Goal: Task Accomplishment & Management: Use online tool/utility

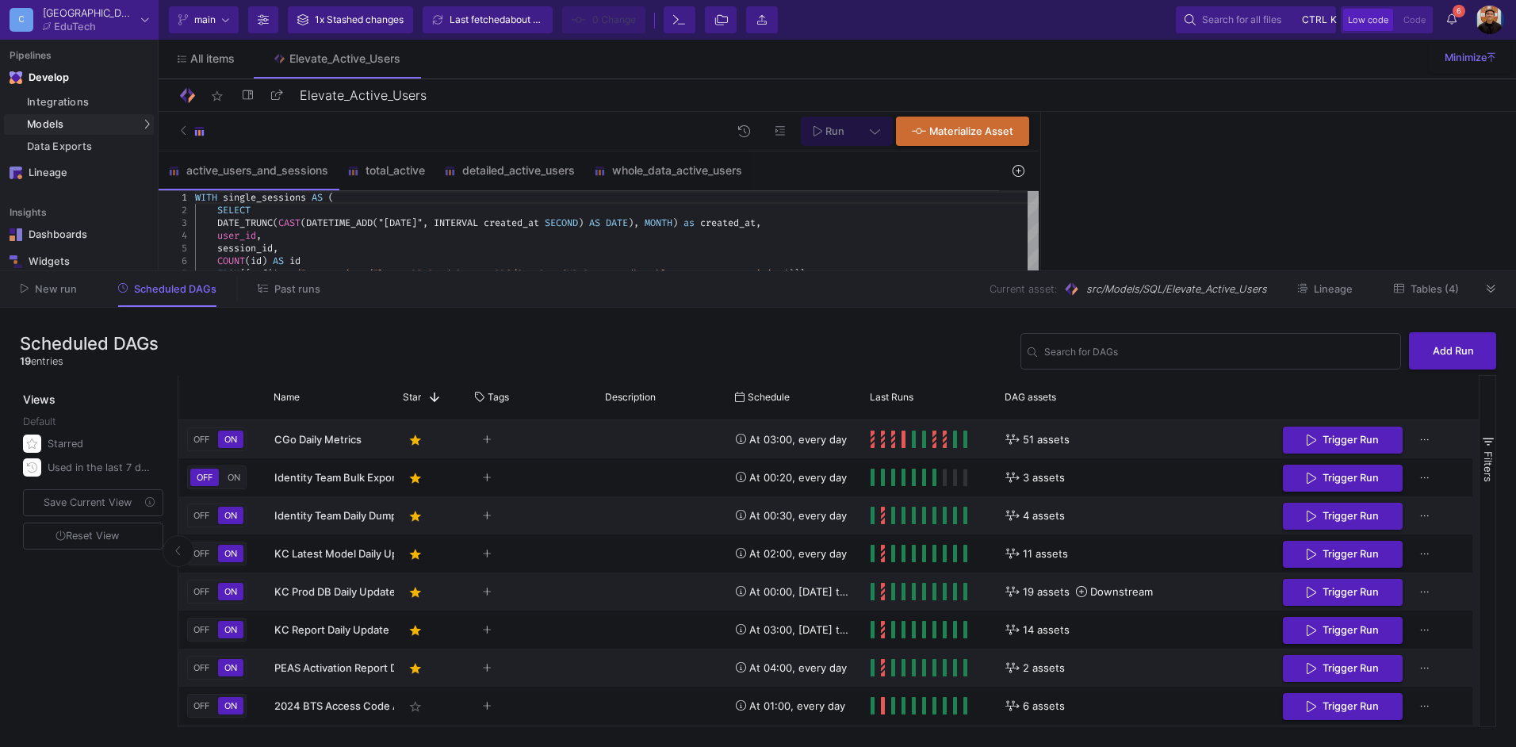
click at [290, 285] on span "Past runs" at bounding box center [297, 289] width 46 height 12
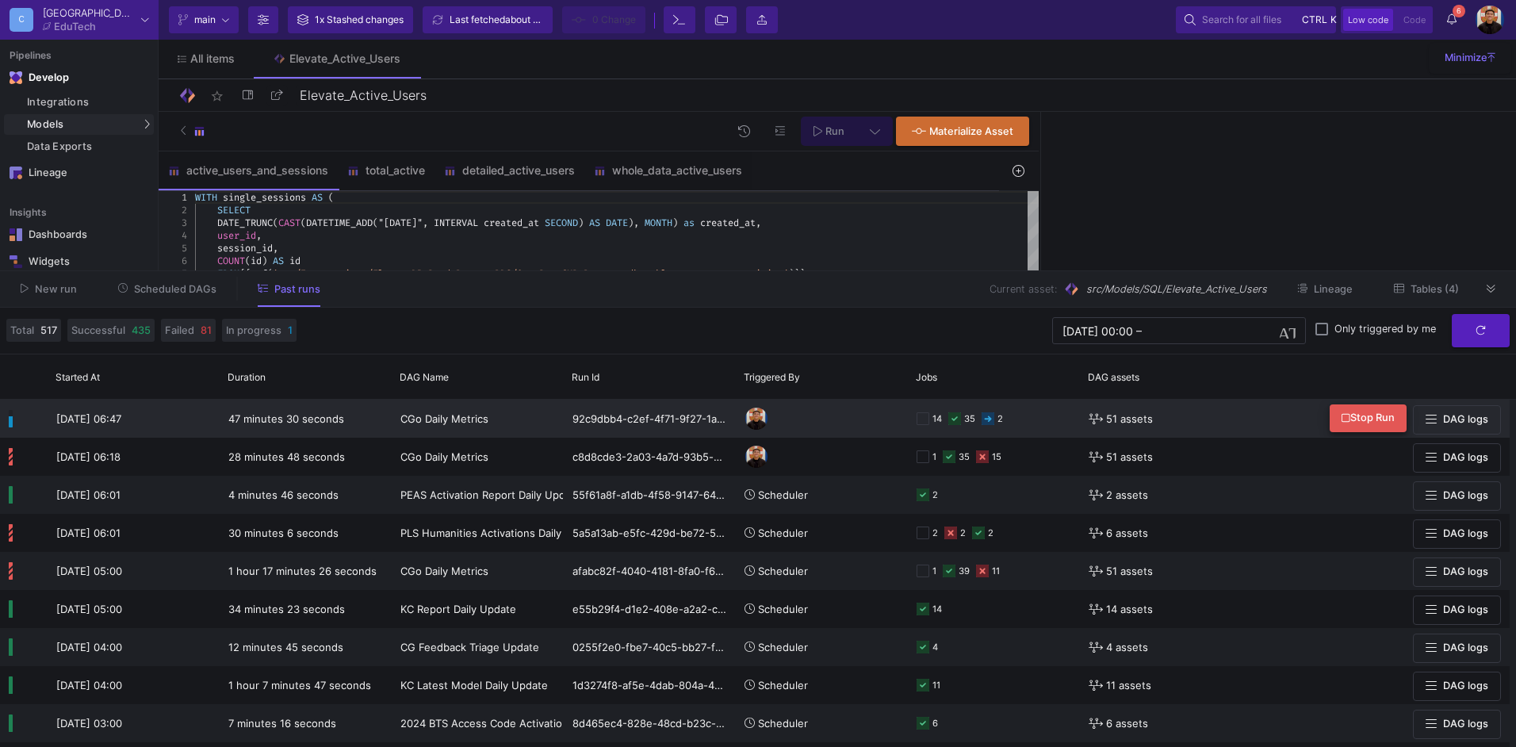
click at [1362, 420] on span "Stop Run" at bounding box center [1367, 417] width 53 height 12
click at [182, 281] on button "Scheduled DAGs" at bounding box center [167, 289] width 137 height 25
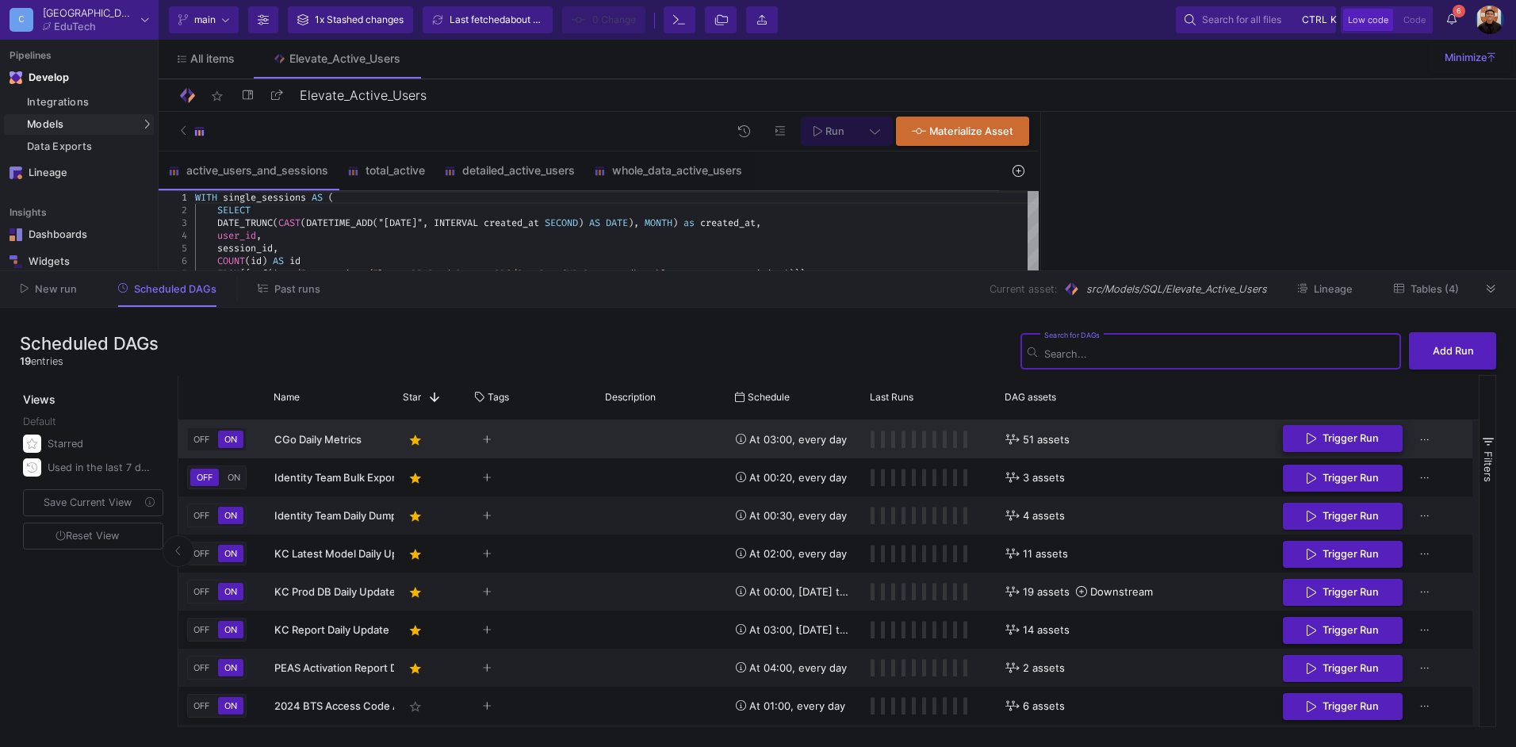
click at [1335, 443] on span "Trigger Run" at bounding box center [1350, 438] width 56 height 12
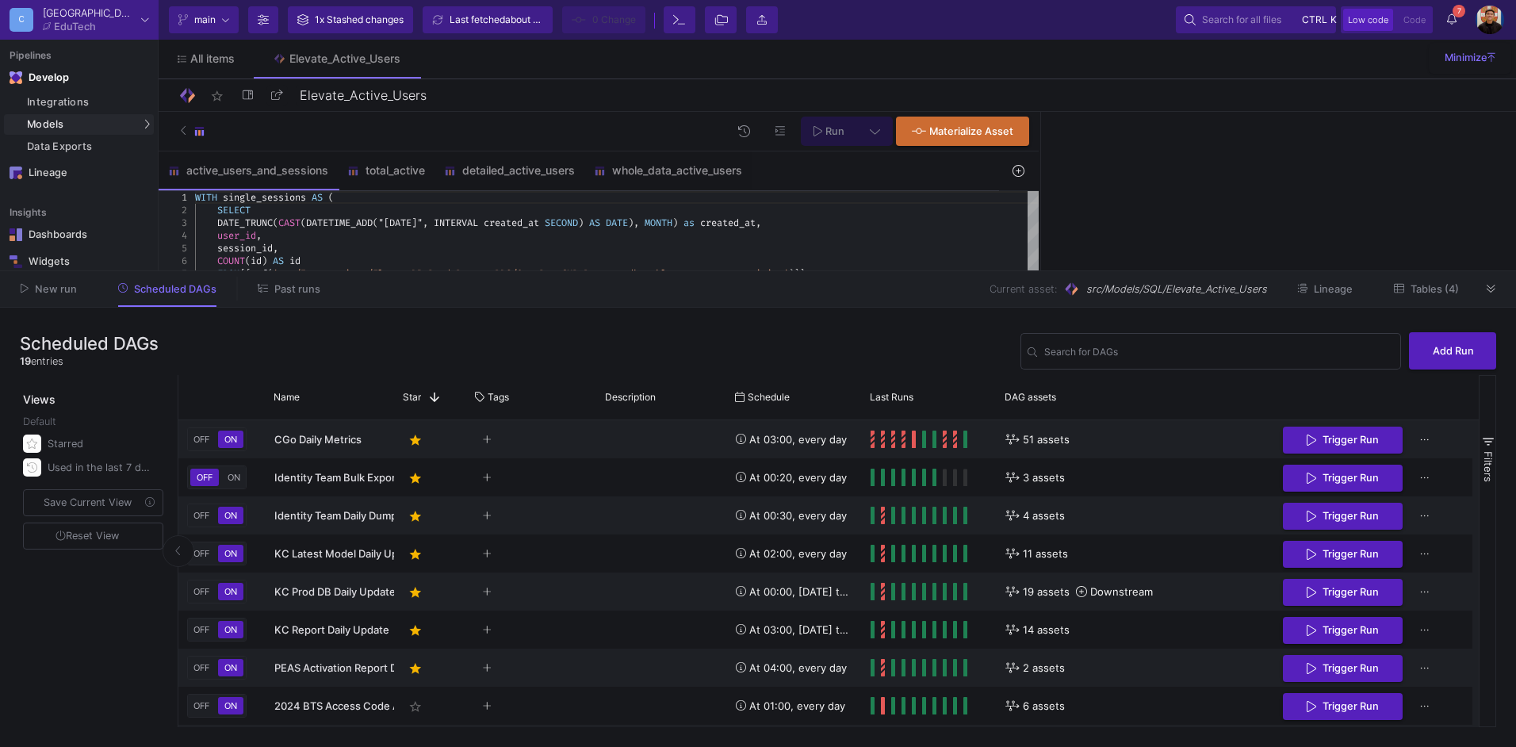
click at [296, 287] on span "Past runs" at bounding box center [297, 289] width 46 height 12
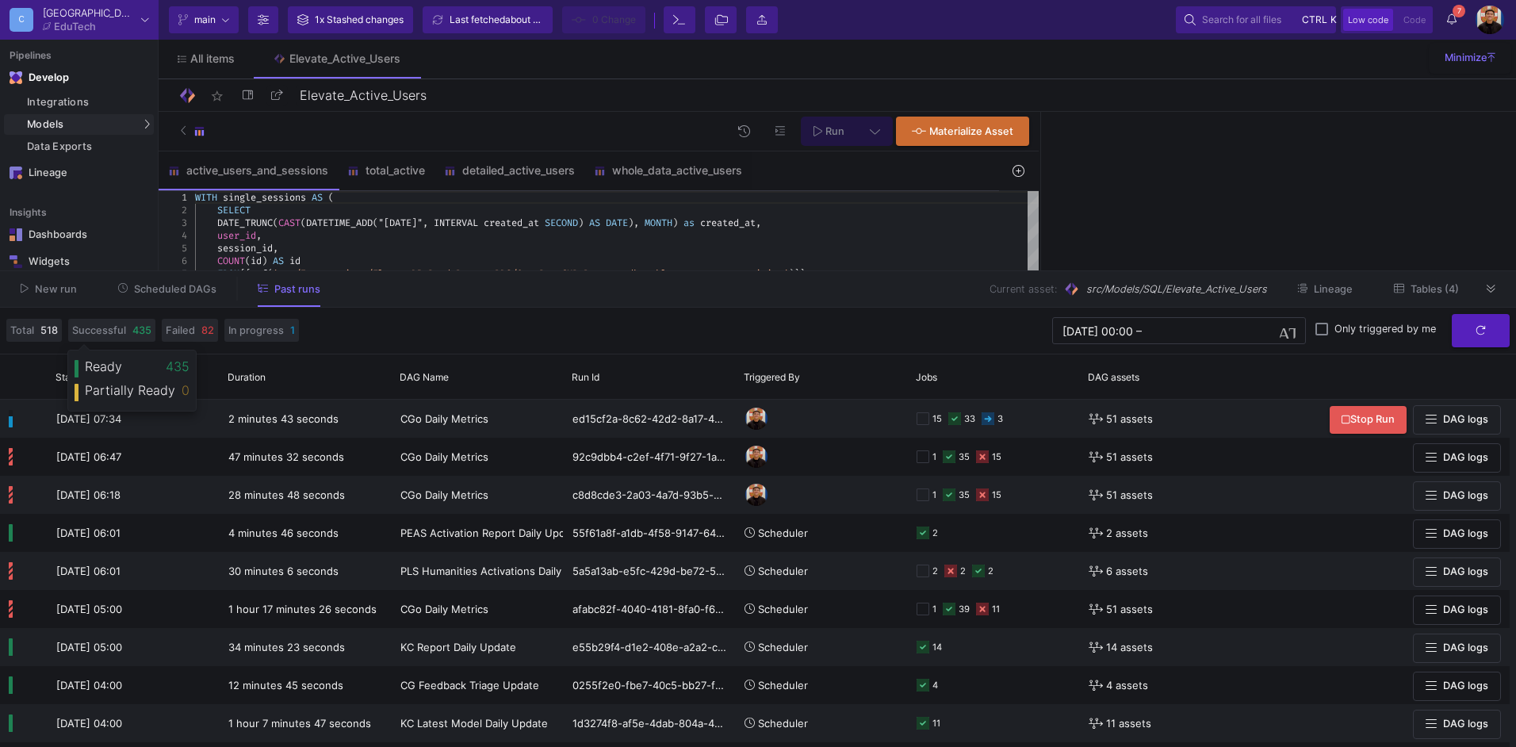
click at [180, 292] on span "Scheduled DAGs" at bounding box center [175, 289] width 82 height 12
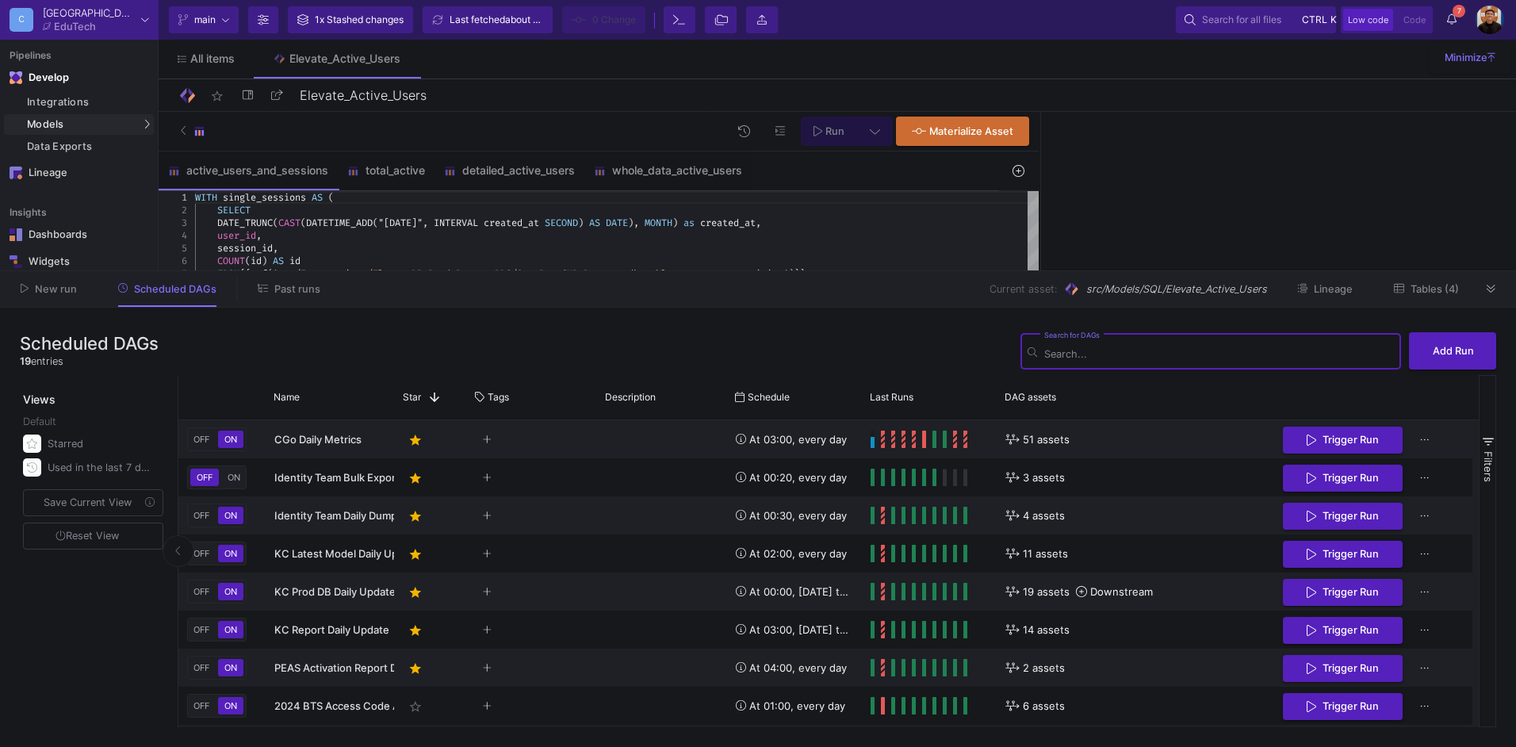
click at [1453, 21] on icon at bounding box center [1452, 18] width 10 height 11
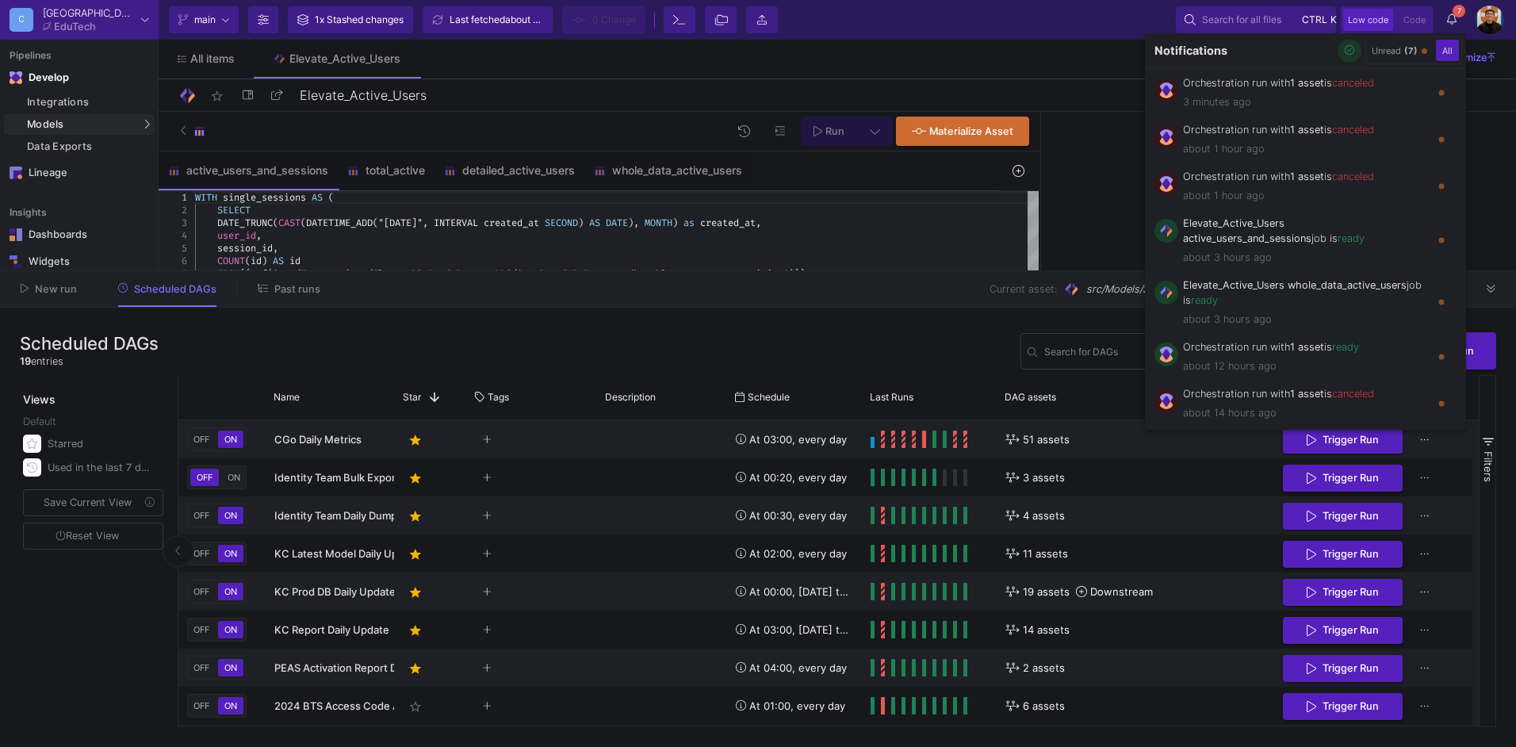
click at [1352, 49] on icon "button" at bounding box center [1349, 50] width 10 height 10
click at [306, 281] on div at bounding box center [758, 373] width 1516 height 747
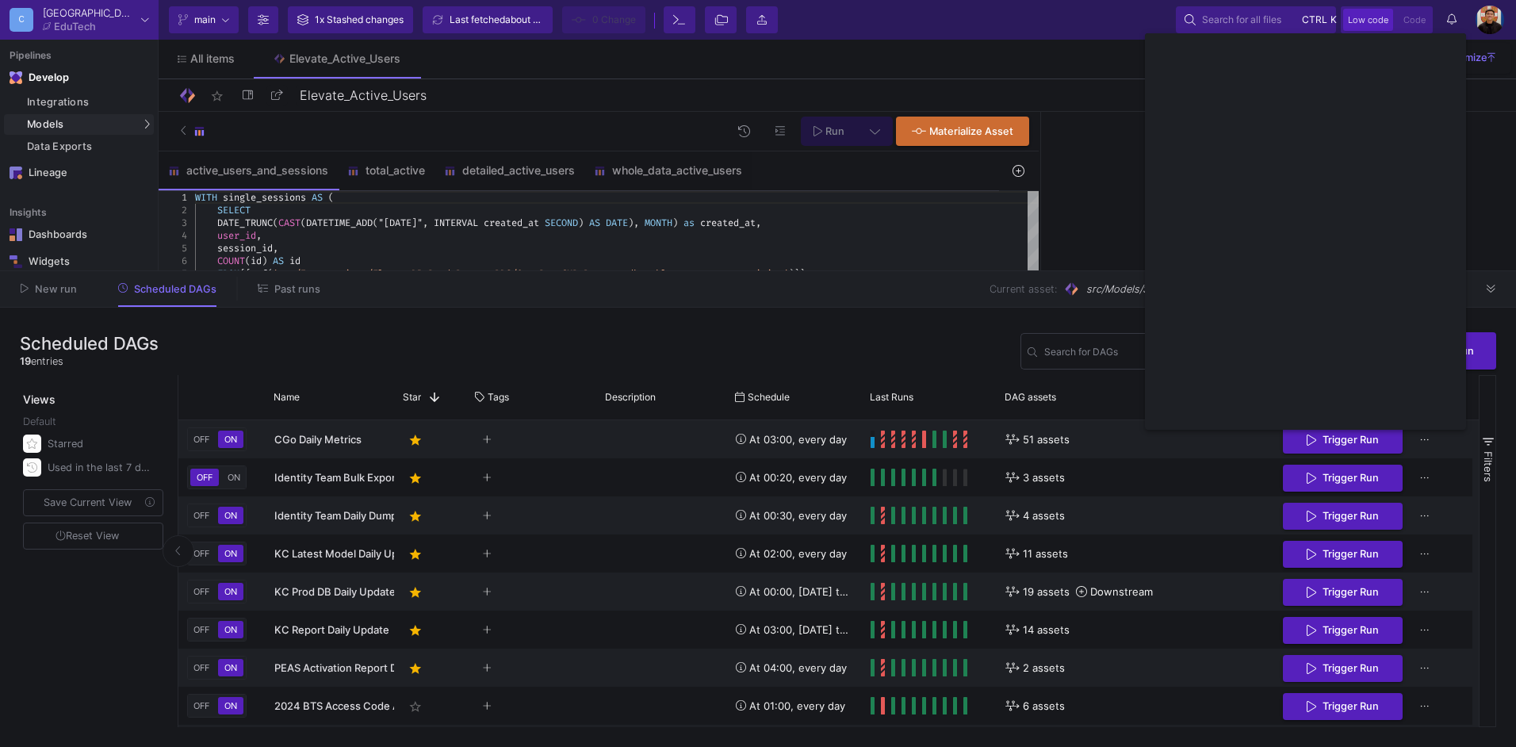
click at [306, 289] on span "Past runs" at bounding box center [297, 289] width 46 height 12
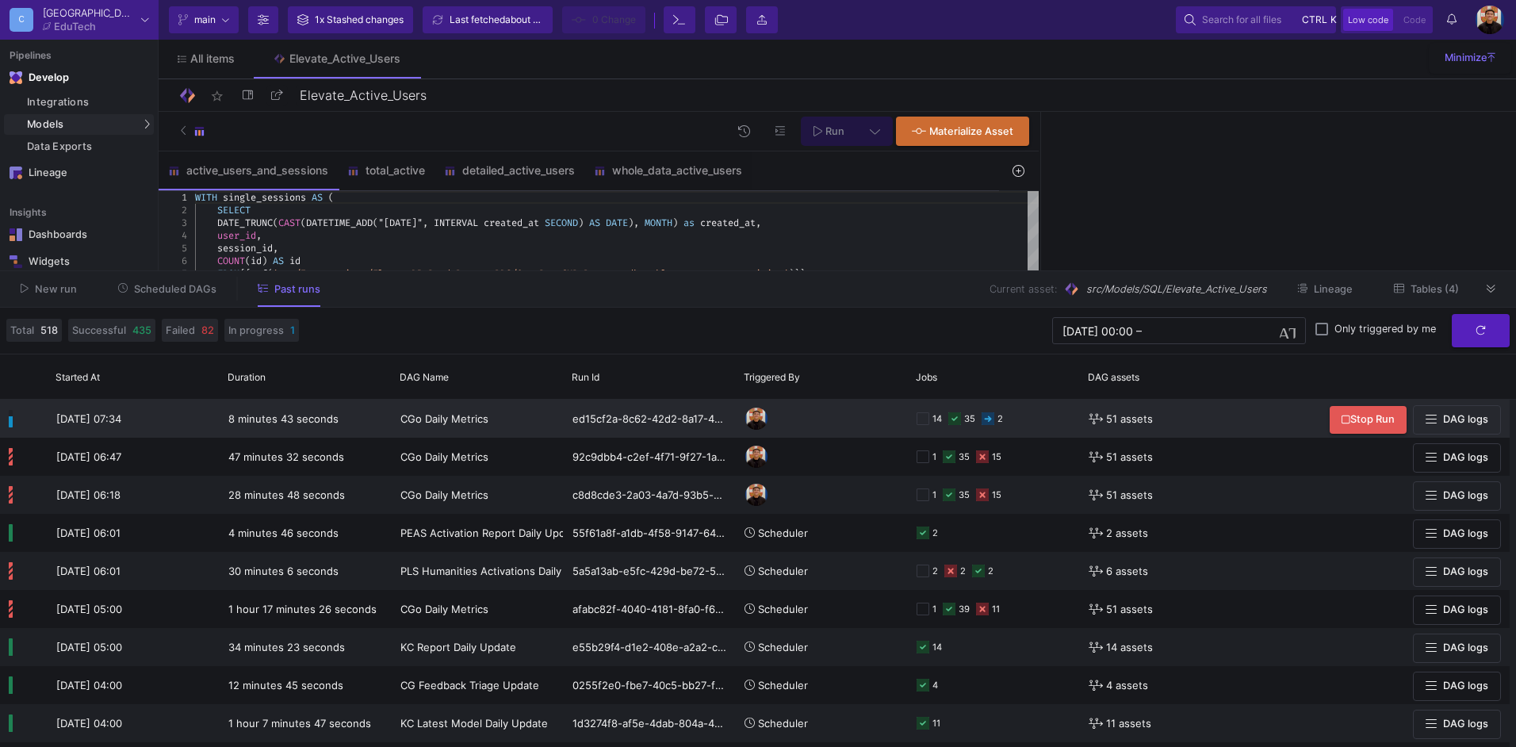
click at [976, 416] on div "14 35 2" at bounding box center [993, 418] width 155 height 36
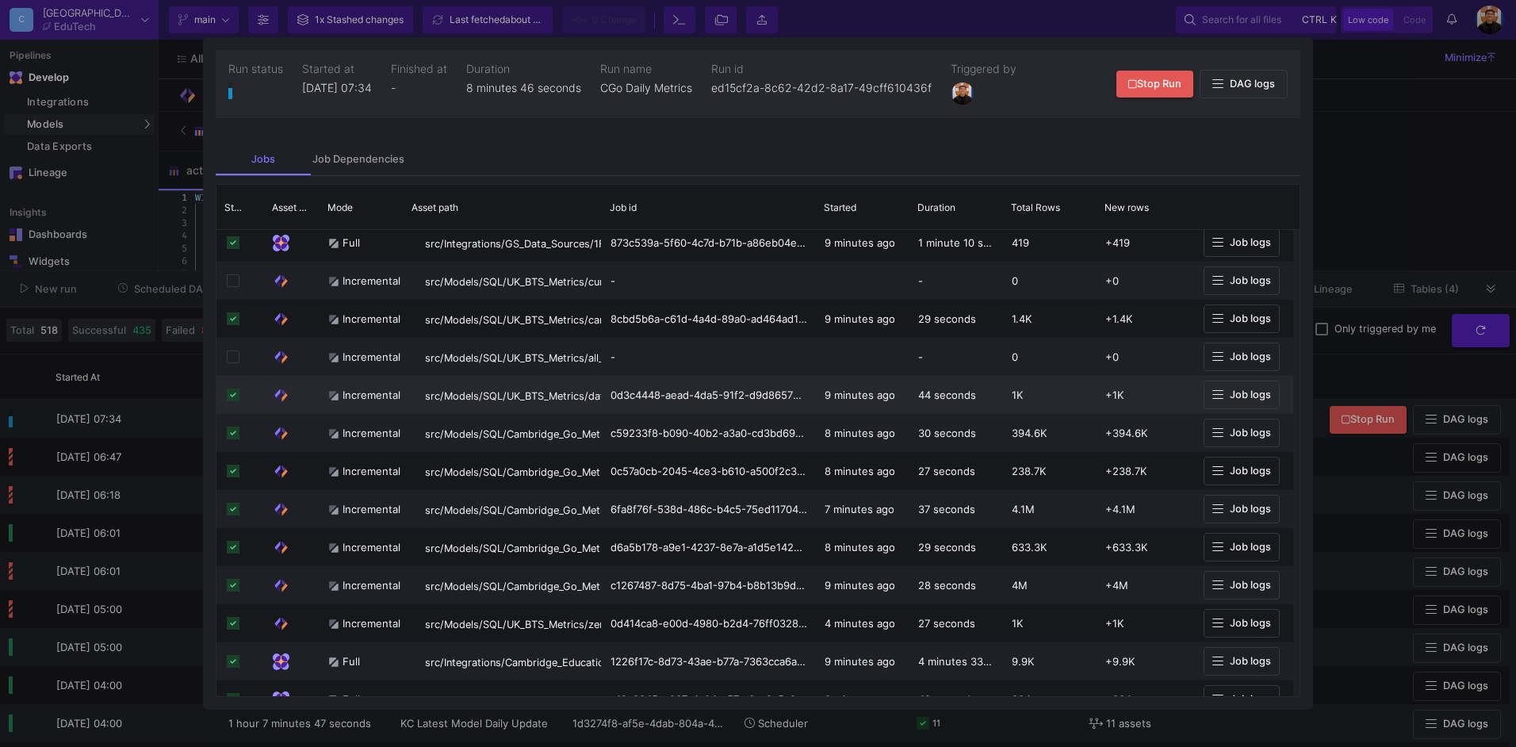
scroll to position [1474, 0]
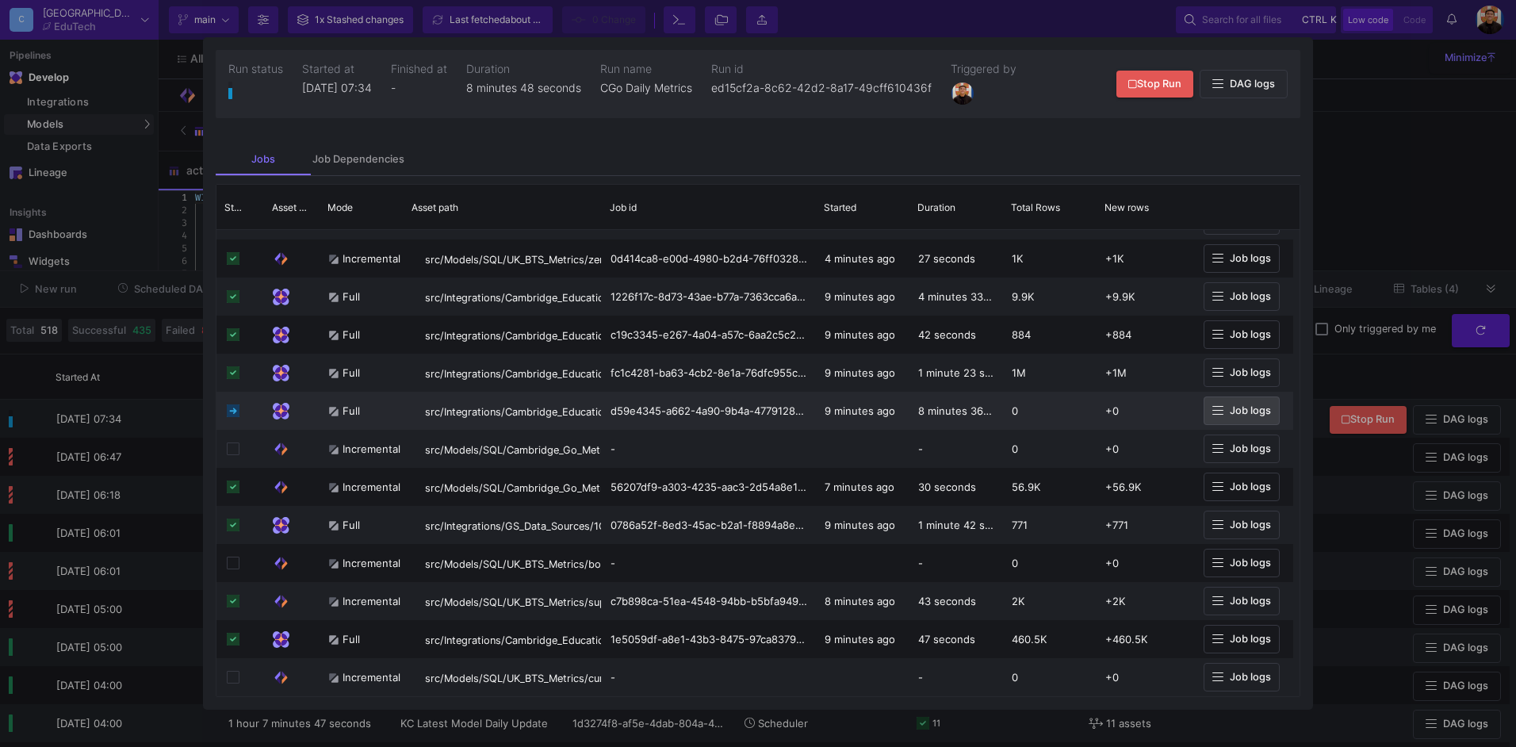
click at [1258, 415] on span "Job logs" at bounding box center [1249, 410] width 41 height 12
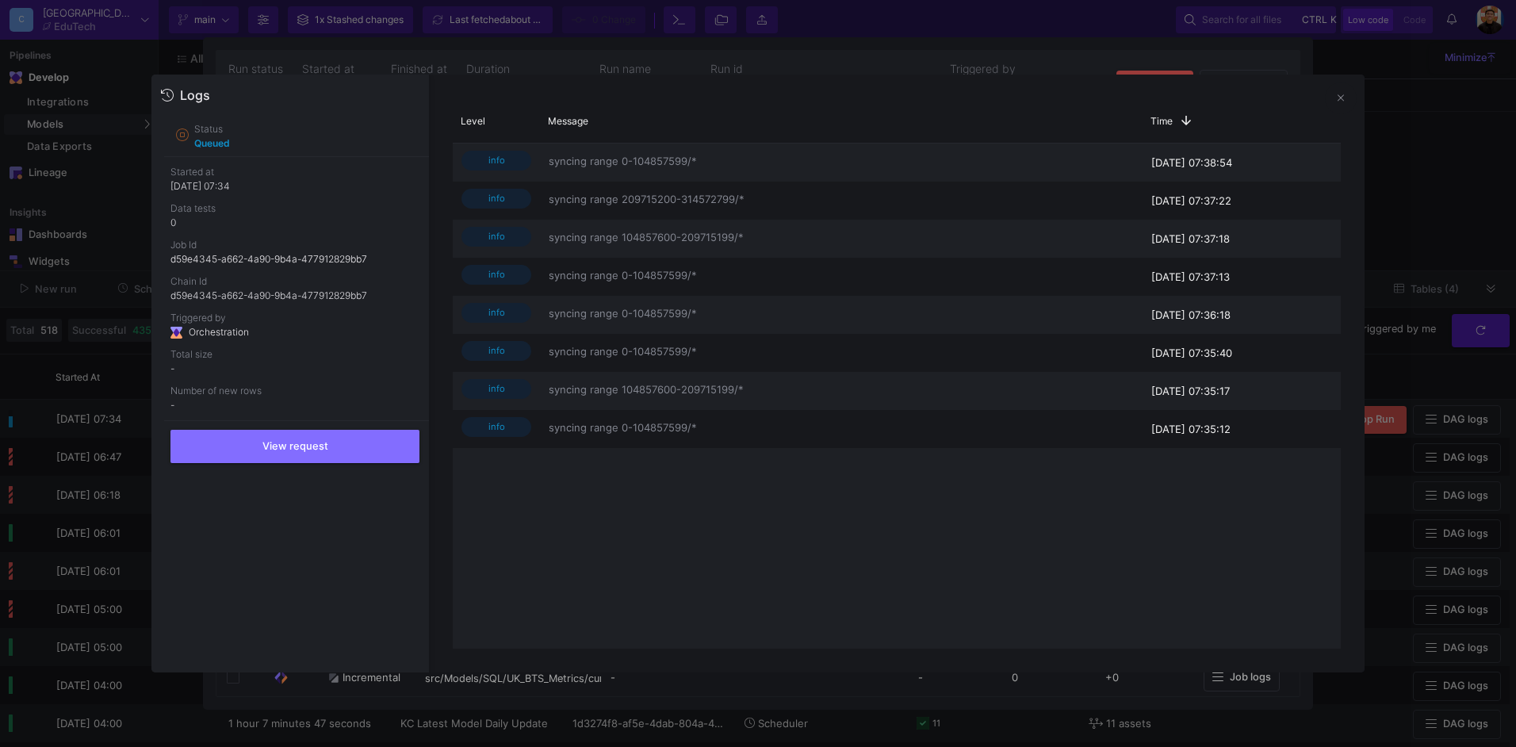
click at [1443, 213] on div at bounding box center [758, 373] width 1516 height 747
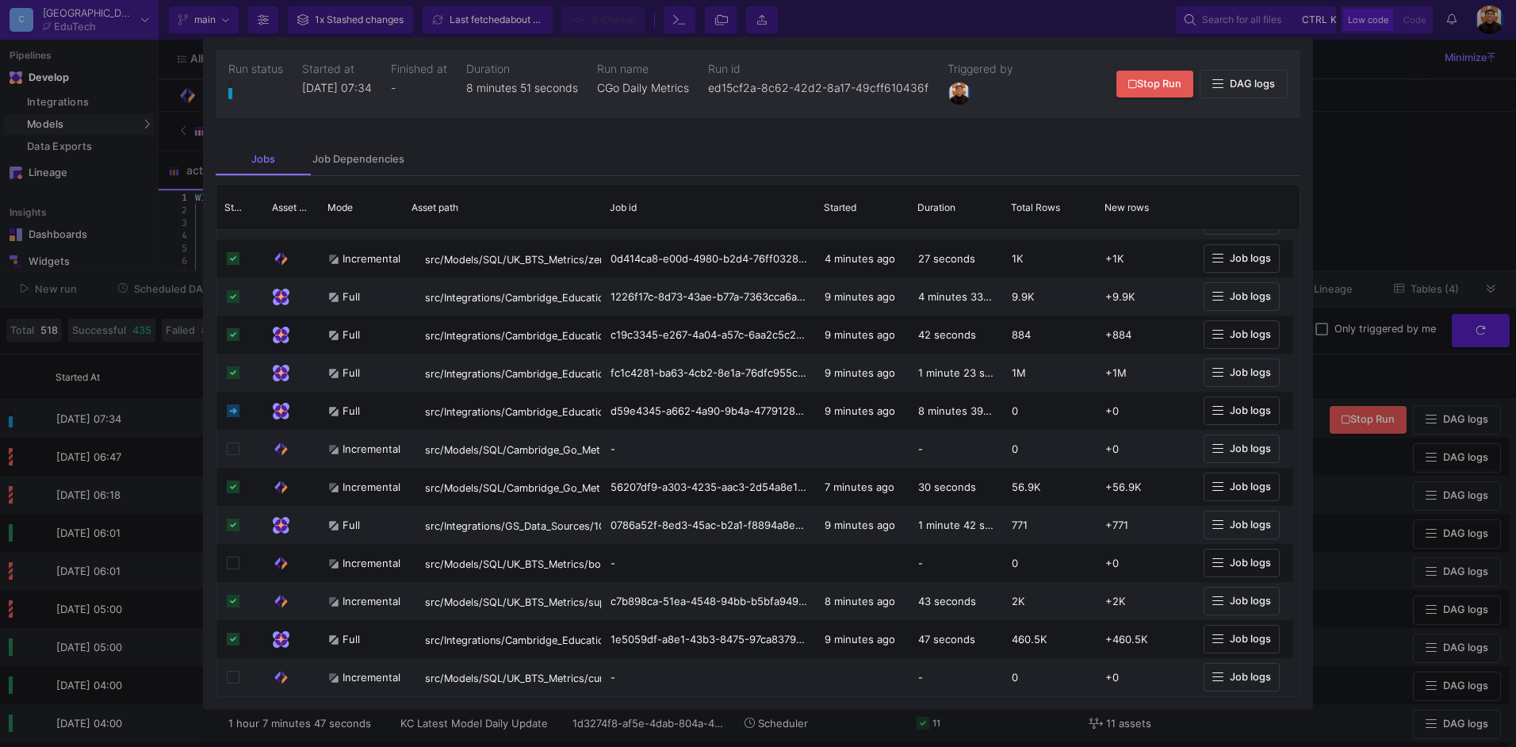
click at [1443, 210] on div at bounding box center [758, 373] width 1516 height 747
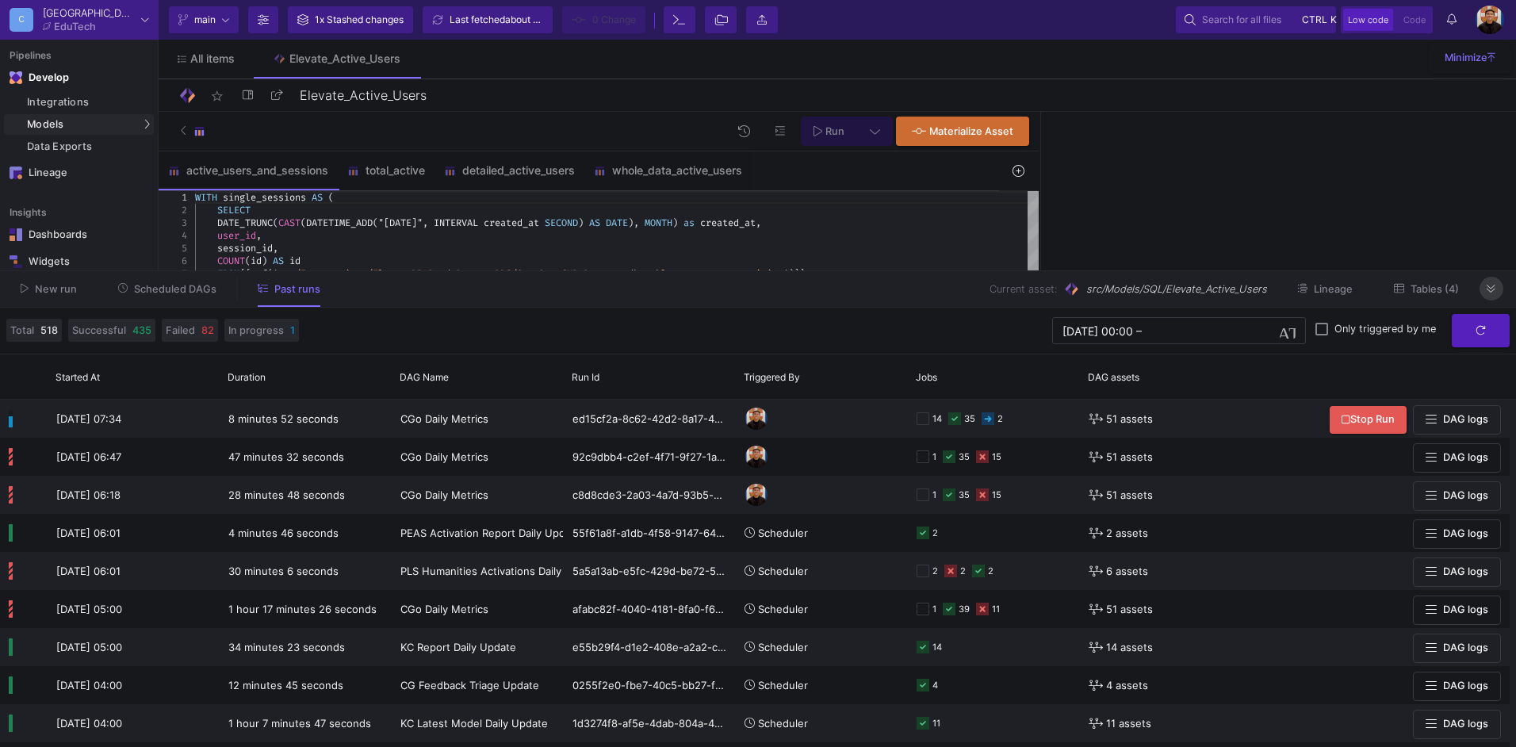
click at [1482, 285] on button at bounding box center [1491, 289] width 24 height 24
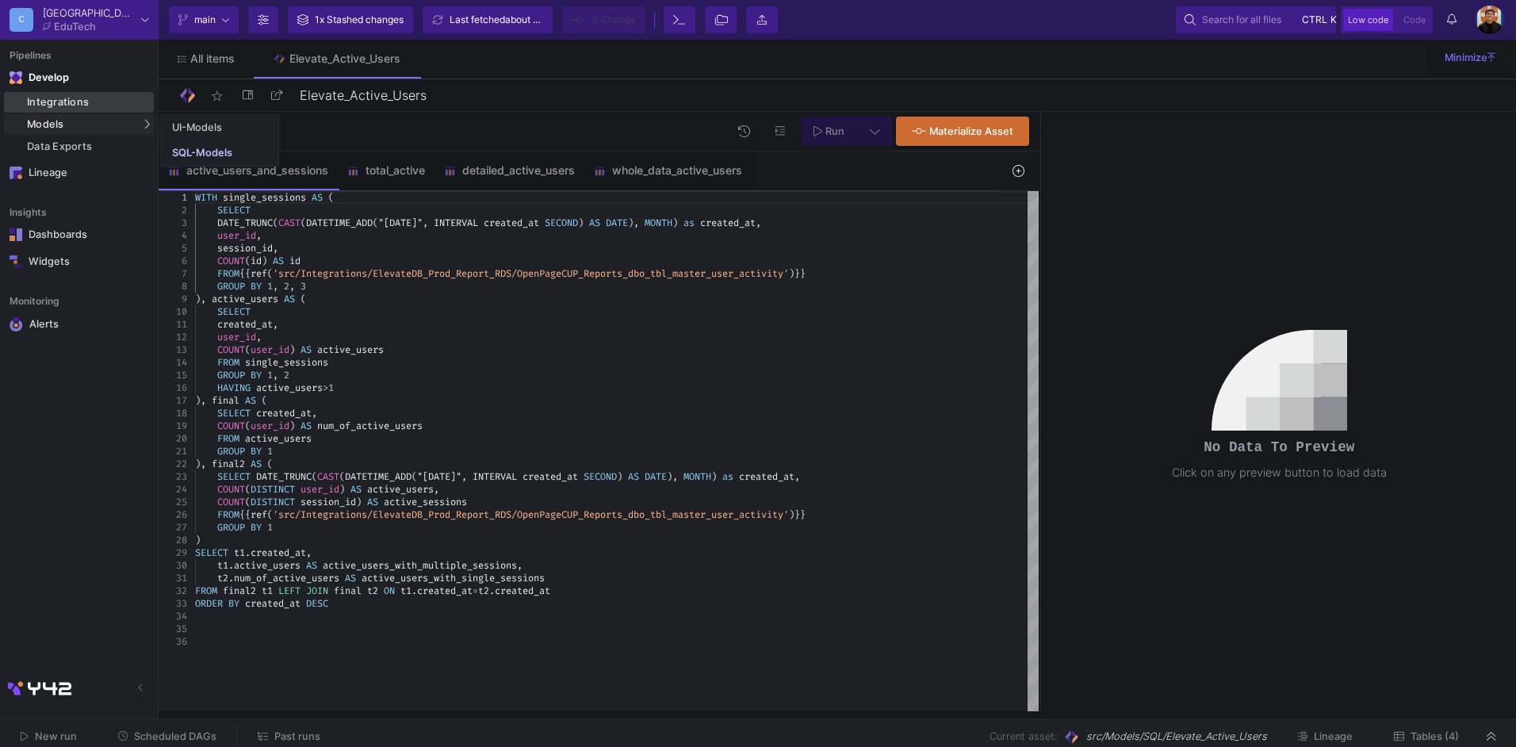
click at [67, 100] on div "Integrations" at bounding box center [88, 102] width 123 height 13
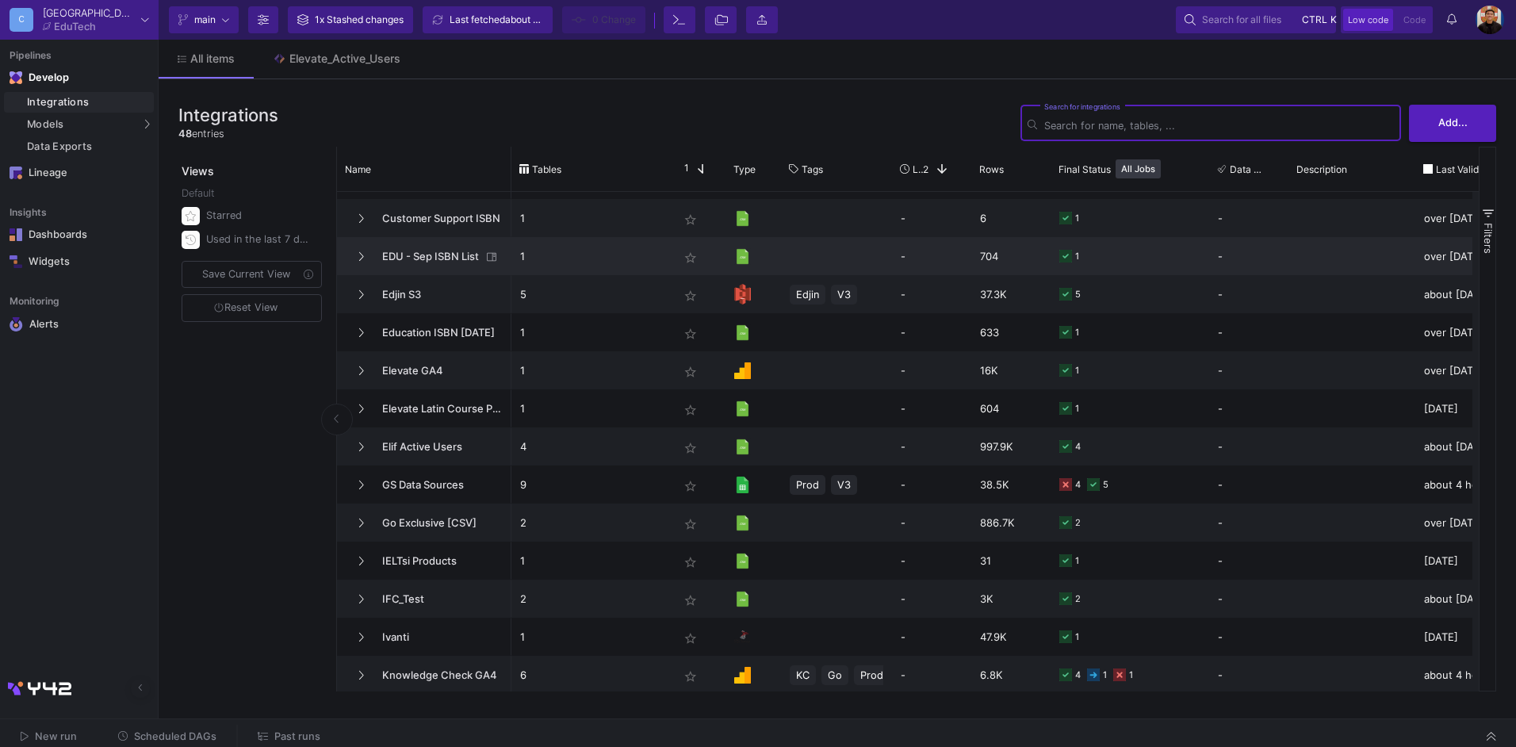
scroll to position [872, 0]
